Goal: Task Accomplishment & Management: Manage account settings

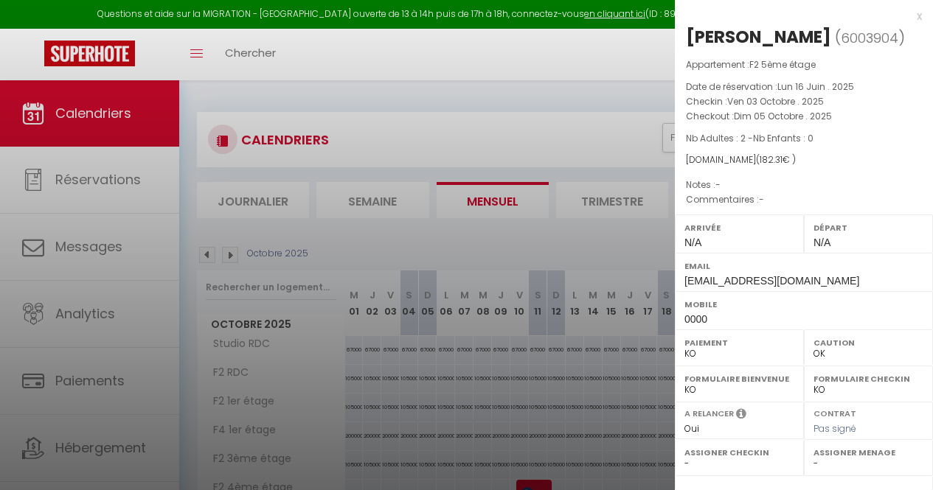
select select "KO"
select select "0"
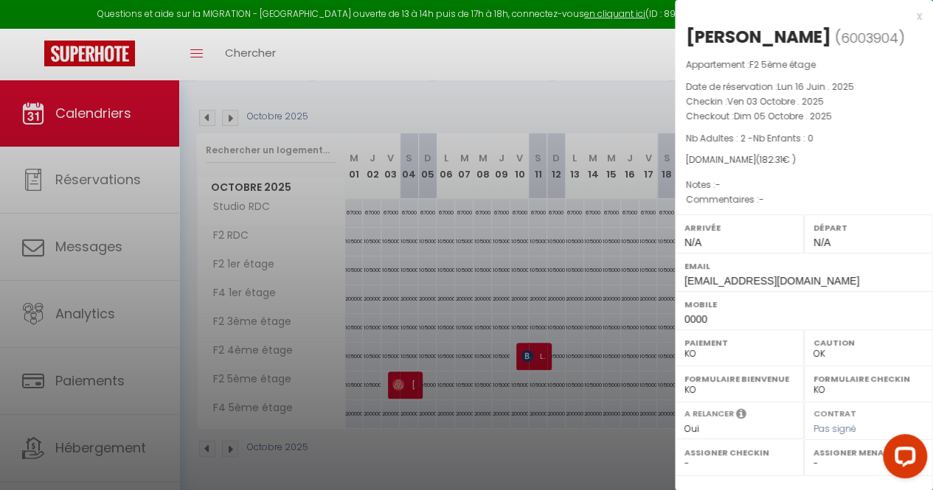
click at [515, 88] on div at bounding box center [466, 245] width 933 height 490
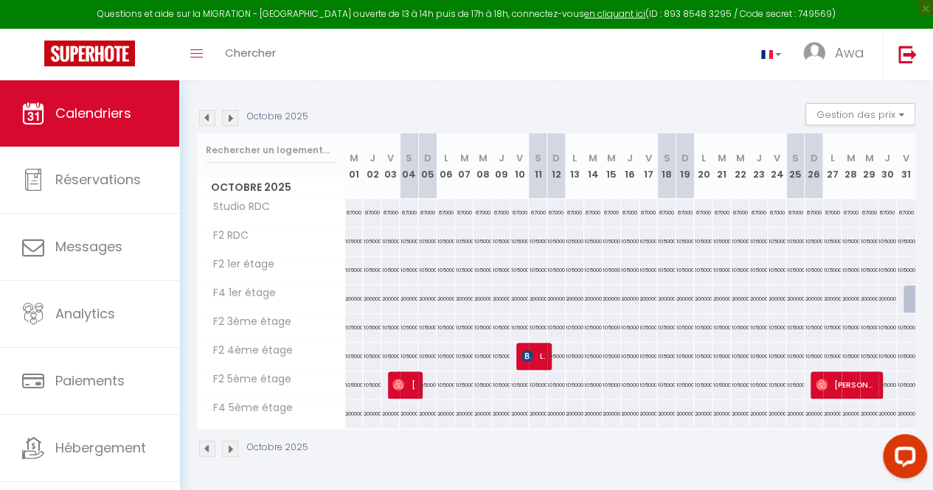
click at [211, 111] on img at bounding box center [207, 118] width 16 height 16
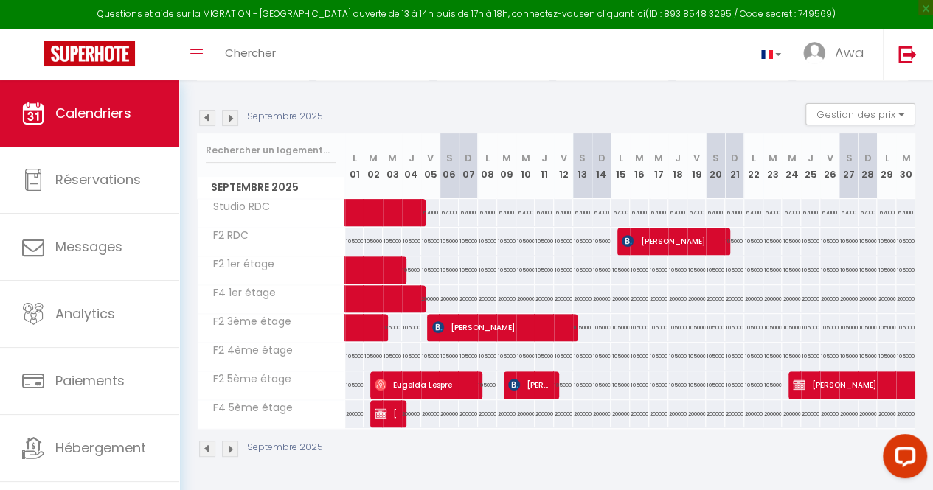
click at [211, 111] on img at bounding box center [207, 118] width 16 height 16
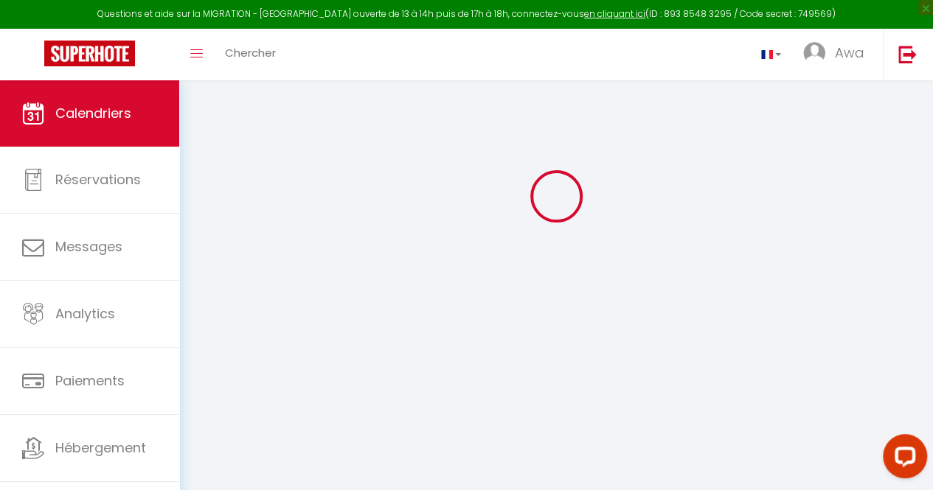
select select "KO"
select select "0"
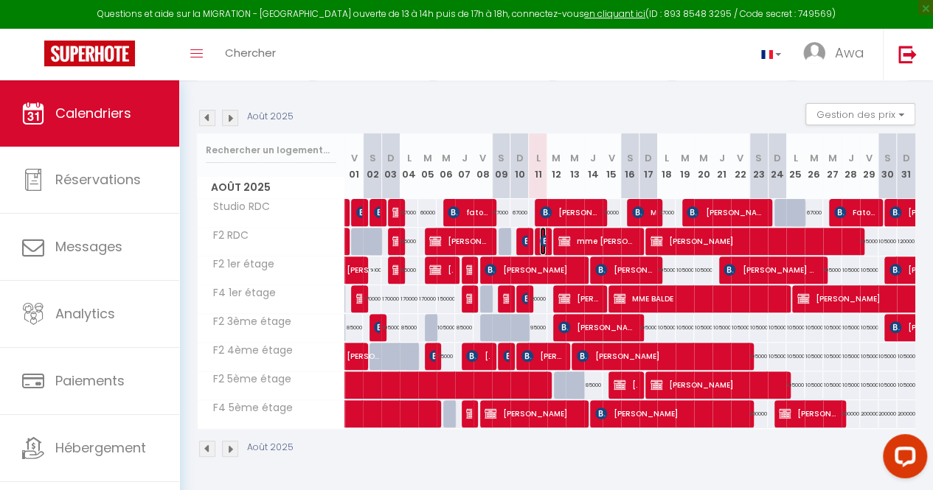
click at [540, 235] on img at bounding box center [546, 241] width 12 height 12
select select "KO"
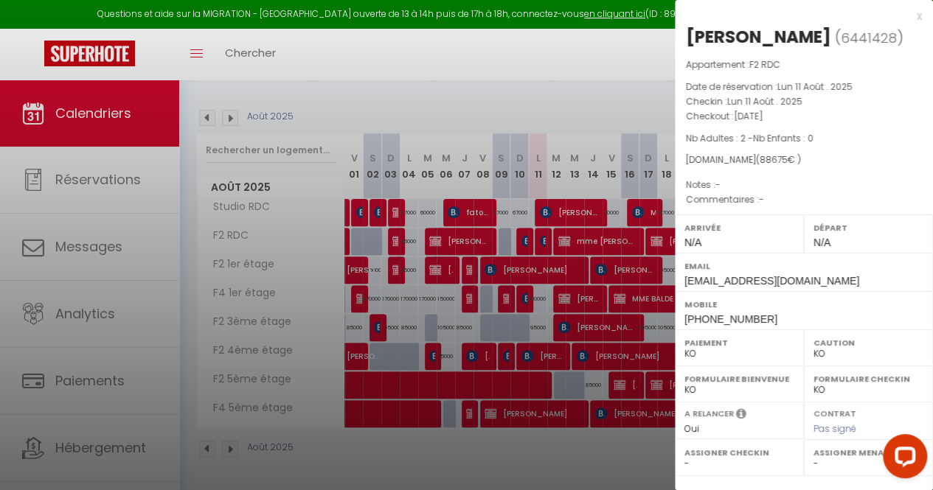
click at [402, 86] on div at bounding box center [466, 245] width 933 height 490
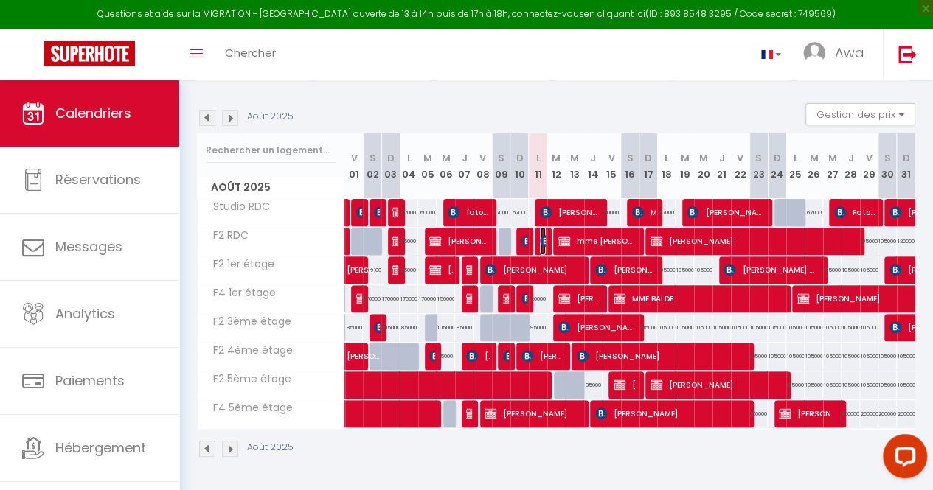
click at [540, 235] on img at bounding box center [546, 241] width 12 height 12
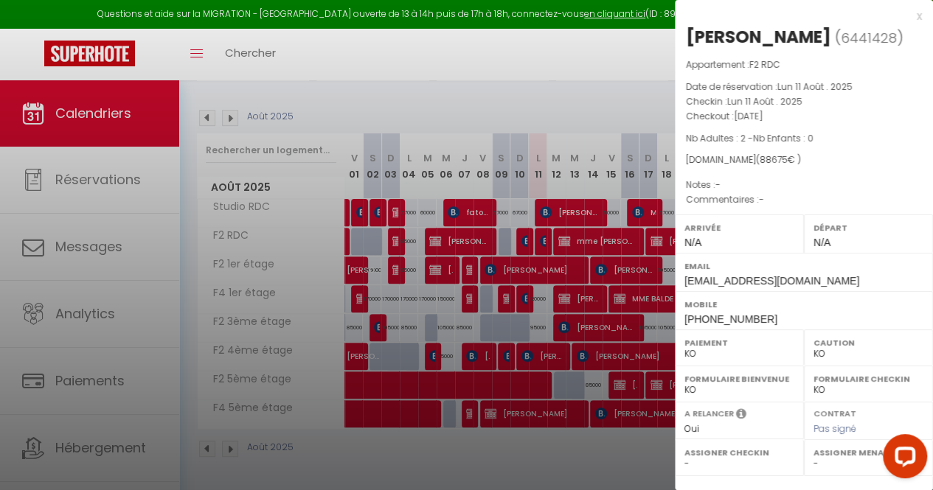
click at [523, 233] on div at bounding box center [466, 245] width 933 height 490
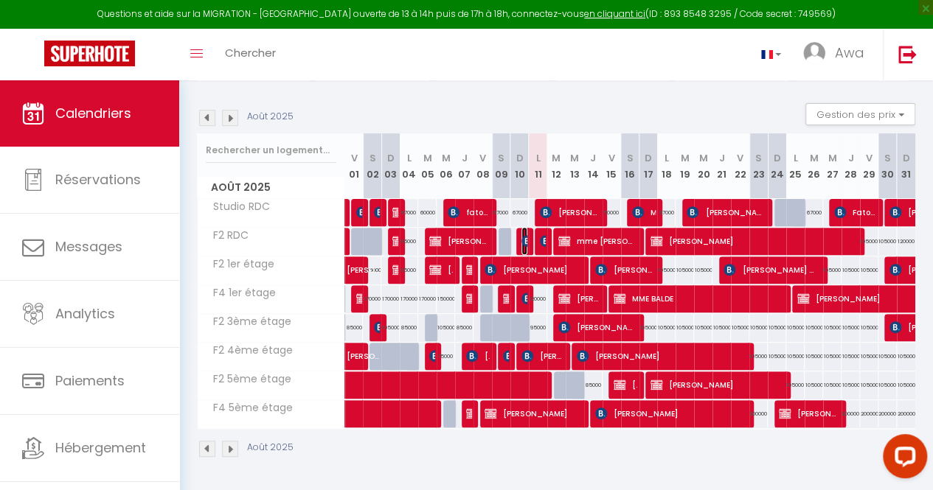
click at [521, 235] on img at bounding box center [527, 241] width 12 height 12
select select "OK"
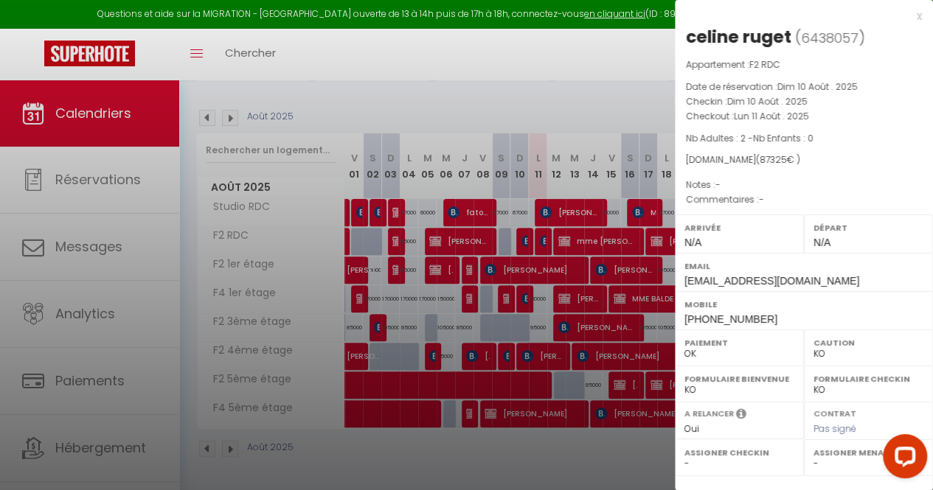
click at [528, 90] on div at bounding box center [466, 245] width 933 height 490
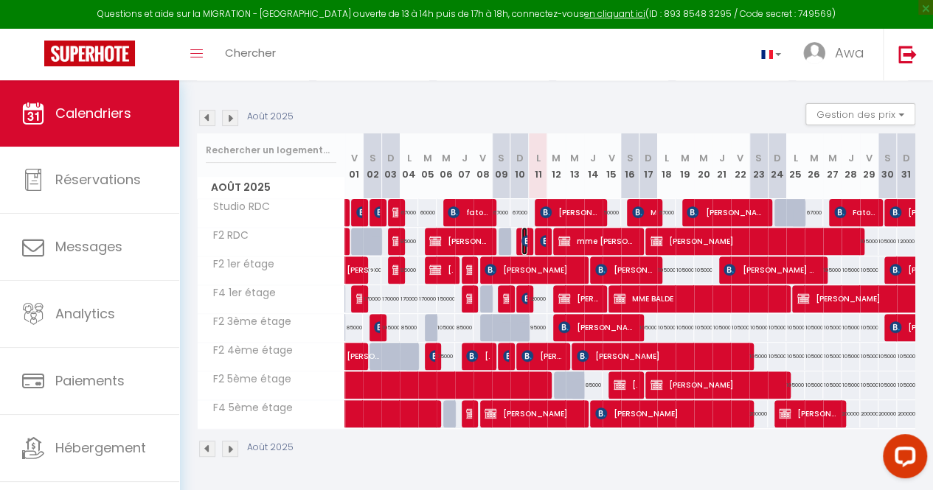
click at [521, 237] on img at bounding box center [527, 241] width 12 height 12
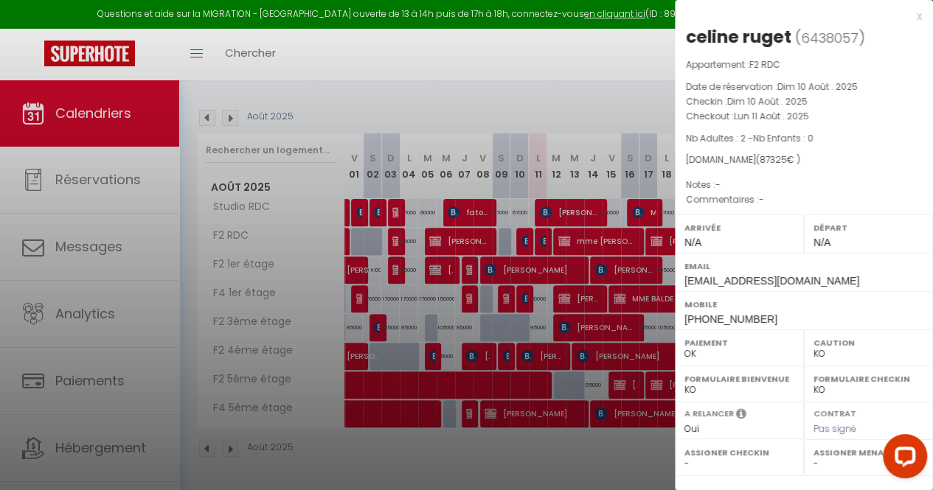
click at [520, 102] on div at bounding box center [466, 245] width 933 height 490
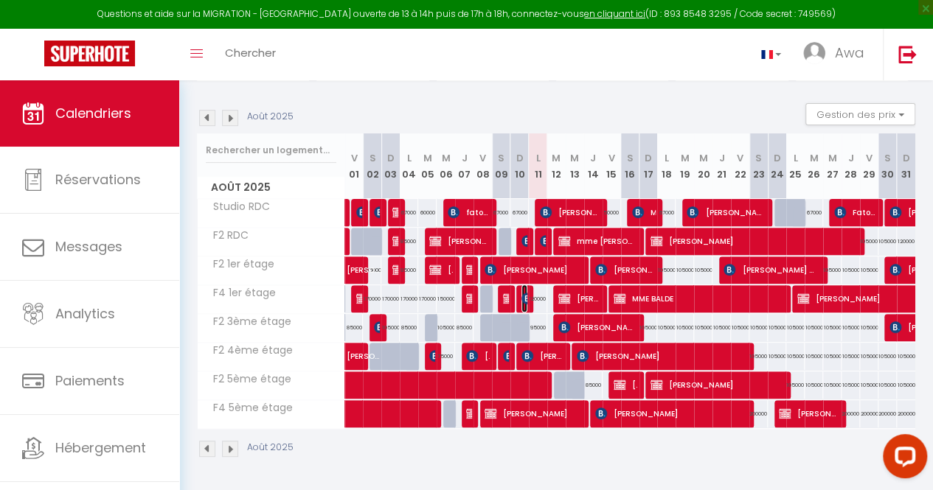
click at [522, 293] on img at bounding box center [527, 299] width 12 height 12
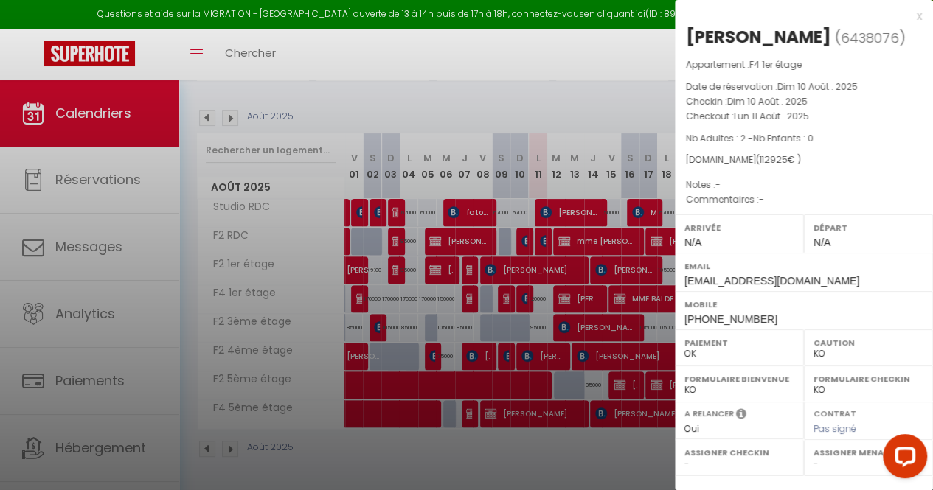
click at [490, 102] on div at bounding box center [466, 245] width 933 height 490
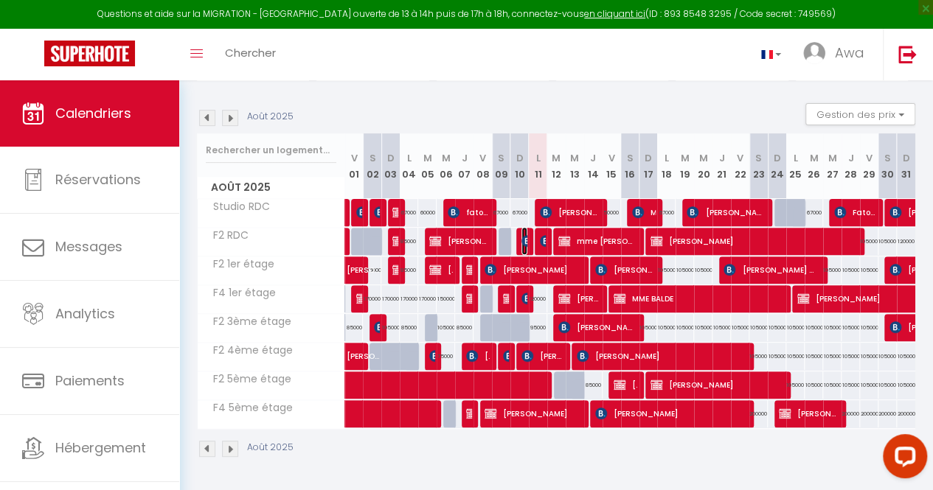
click at [521, 235] on img at bounding box center [527, 241] width 12 height 12
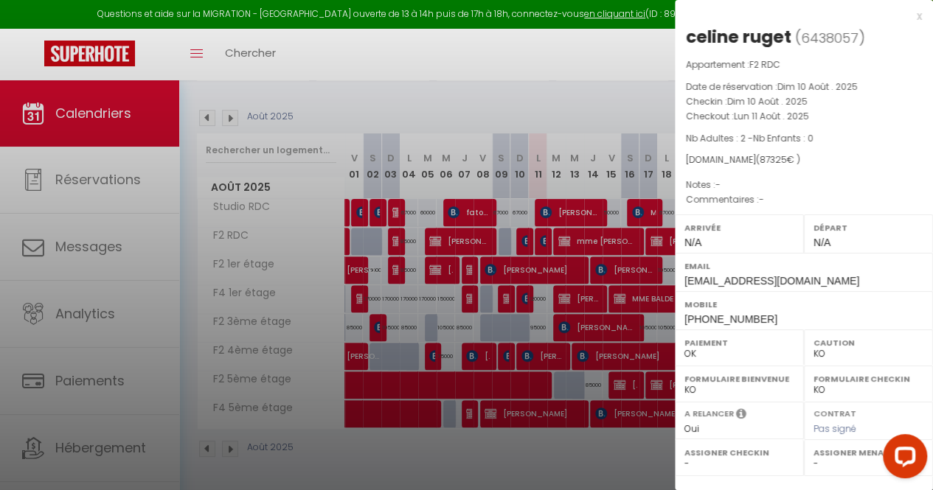
click at [422, 86] on div at bounding box center [466, 245] width 933 height 490
